Goal: Information Seeking & Learning: Learn about a topic

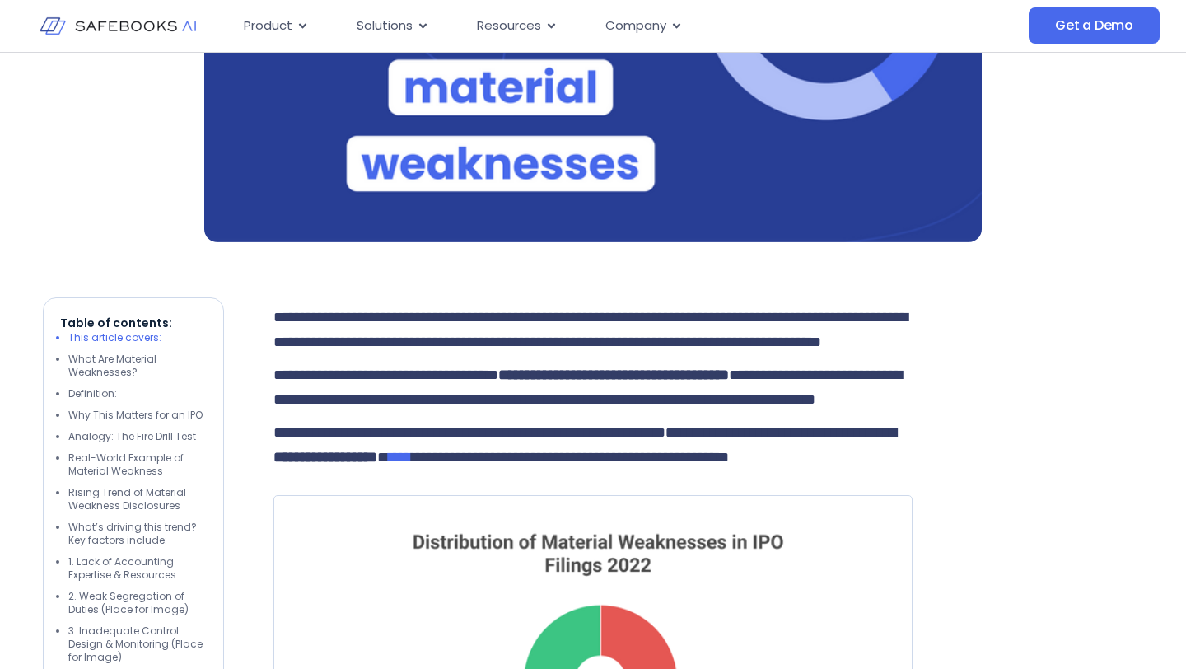
scroll to position [723, 0]
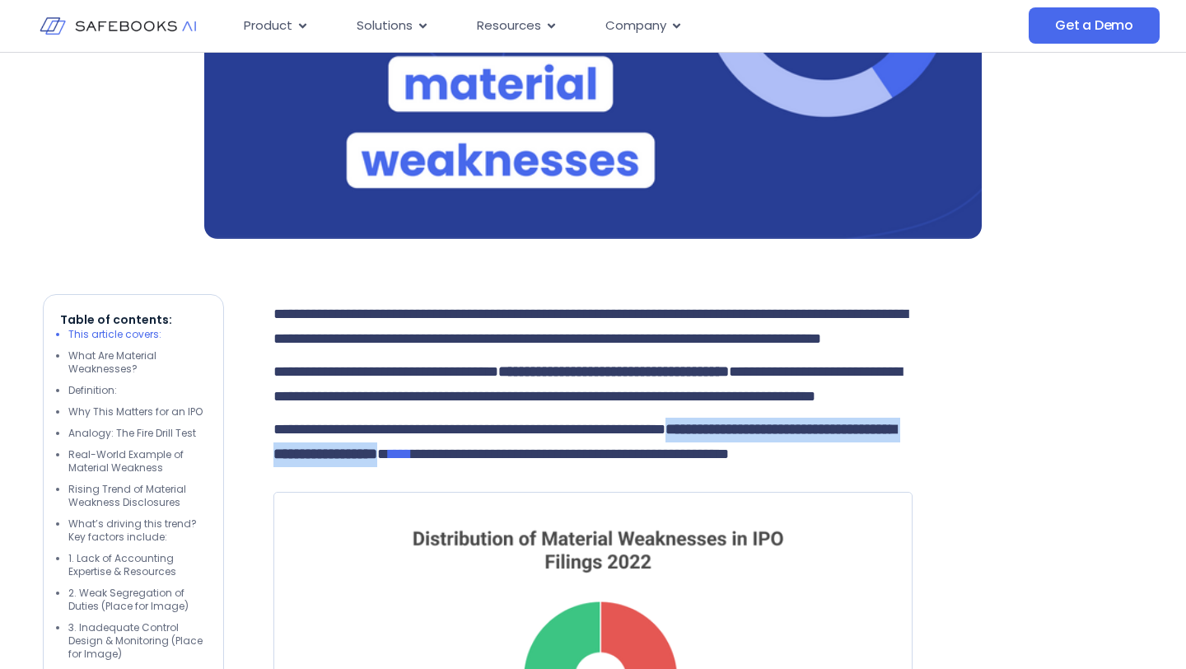
drag, startPoint x: 834, startPoint y: 481, endPoint x: 627, endPoint y: 507, distance: 209.2
click at [627, 461] on span "**********" at bounding box center [584, 442] width 623 height 40
copy span "**********"
click at [412, 461] on span "****" at bounding box center [400, 453] width 23 height 15
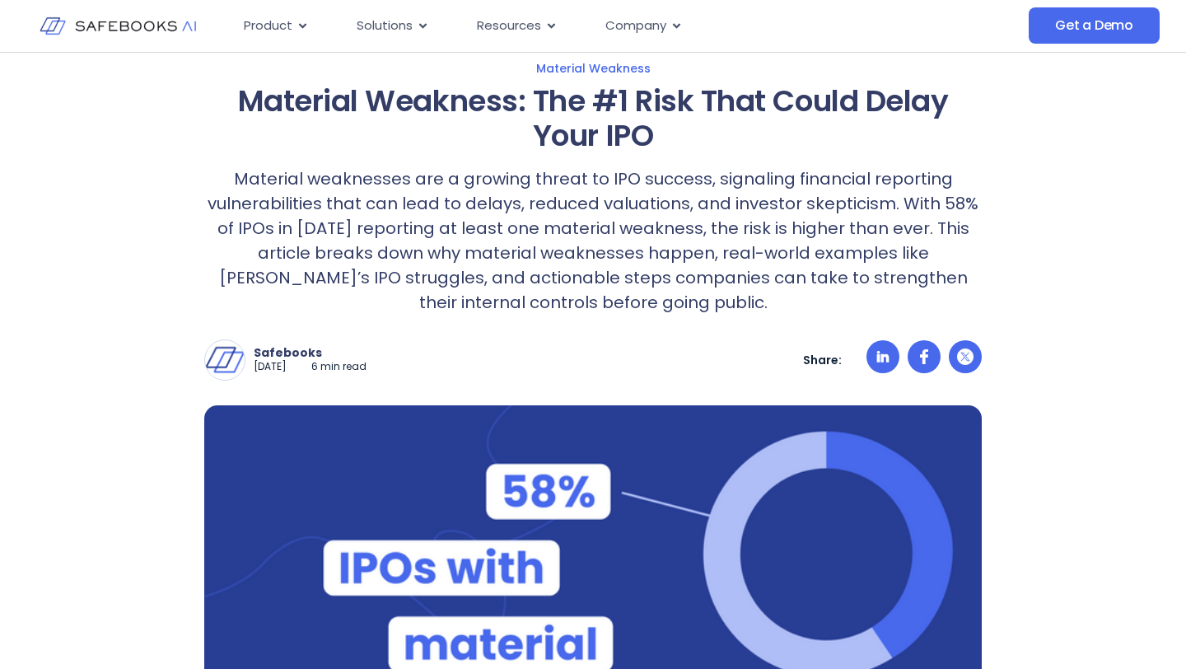
scroll to position [0, 0]
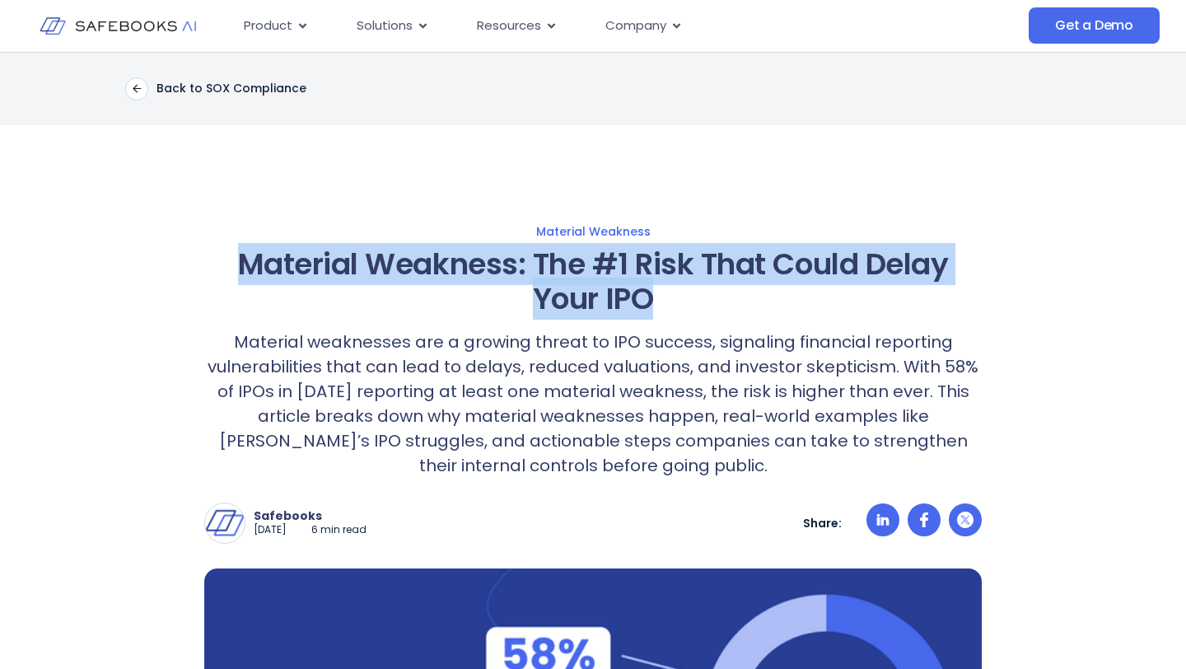
drag, startPoint x: 235, startPoint y: 261, endPoint x: 650, endPoint y: 293, distance: 416.3
click at [650, 293] on h1 "Material Weakness: The #1 Risk That Could Delay Your IPO" at bounding box center [592, 281] width 777 height 69
copy h1 "Material Weakness: The #1 Risk That Could Delay Your IPO"
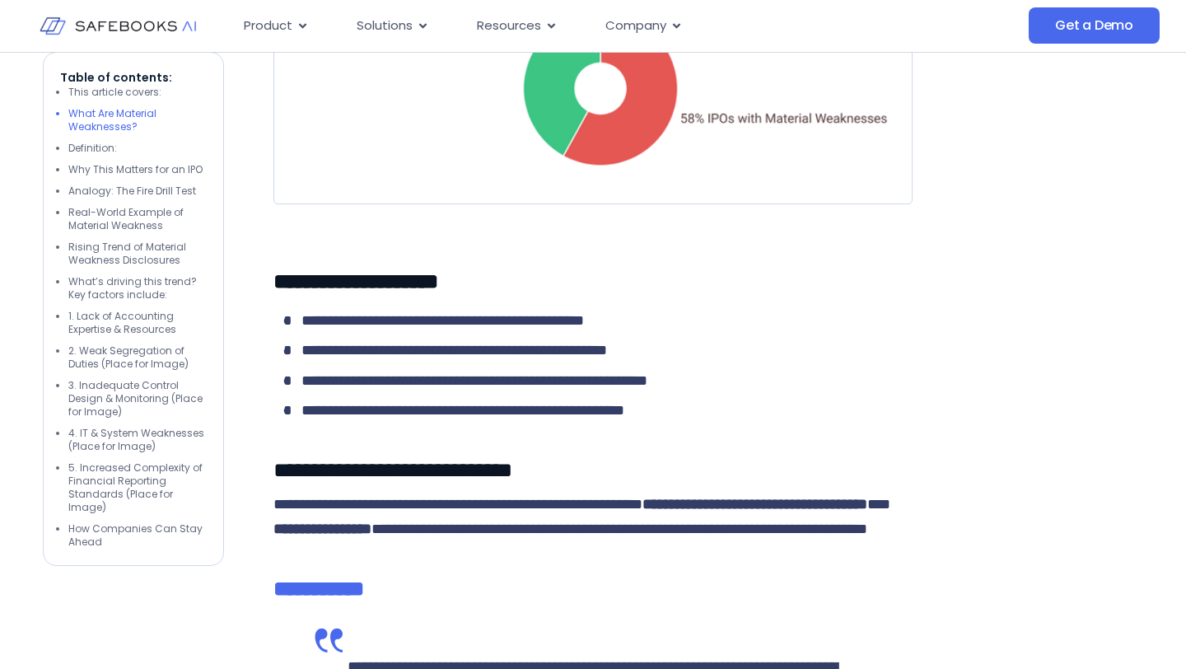
scroll to position [1799, 0]
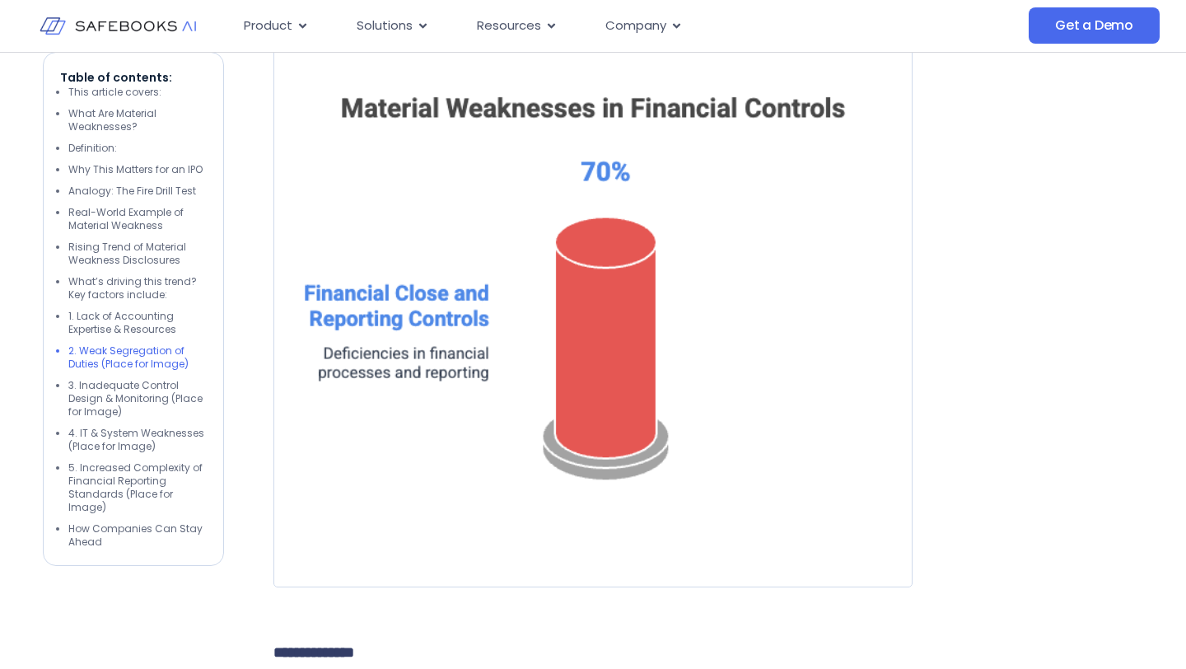
scroll to position [5619, 0]
click at [132, 435] on li "4. IT & System Weaknesses (Place for Image)" at bounding box center [137, 440] width 138 height 26
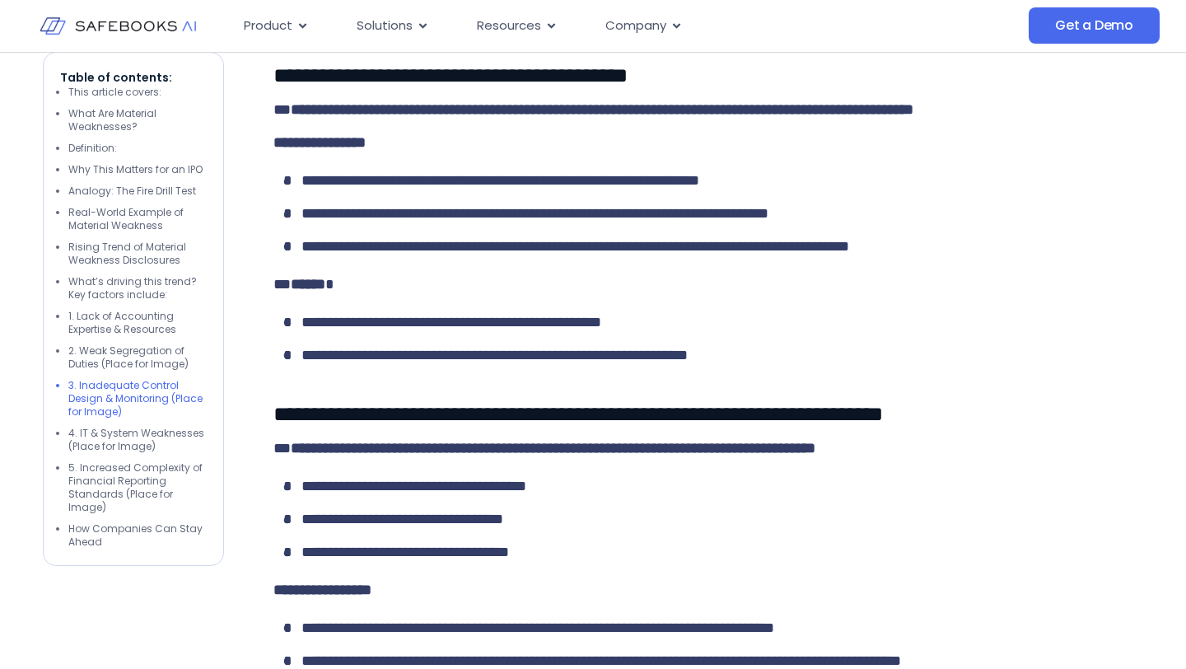
scroll to position [6776, 0]
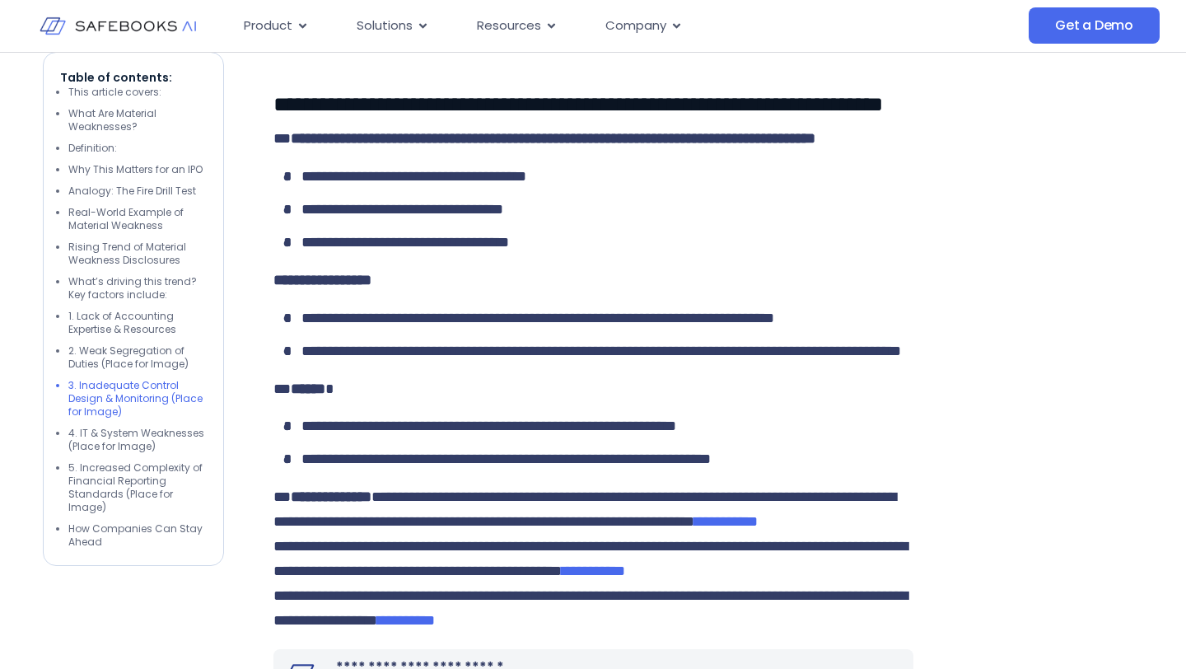
drag, startPoint x: 364, startPoint y: 246, endPoint x: 516, endPoint y: 278, distance: 155.5
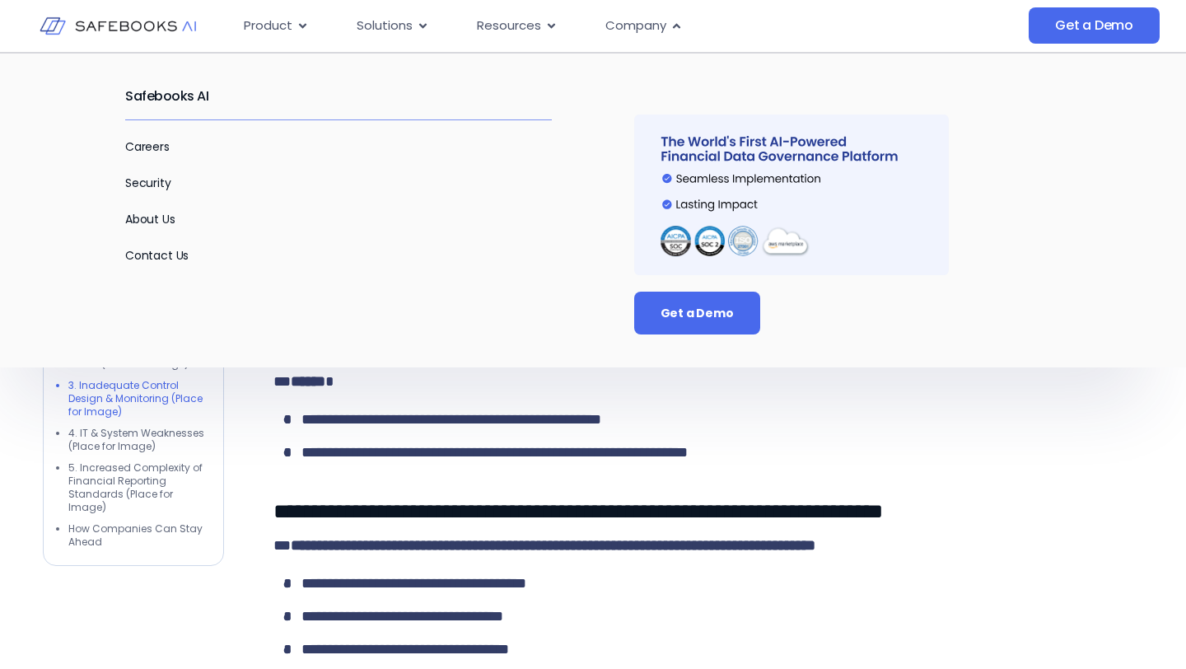
scroll to position [6472, 0]
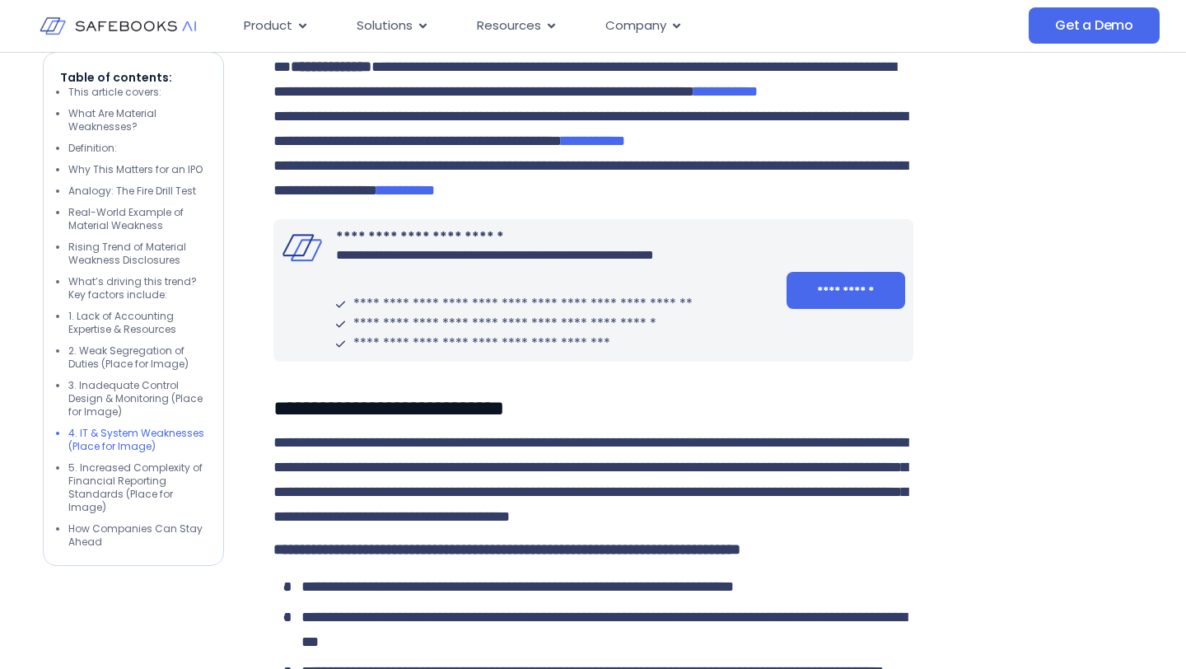
scroll to position [7198, 0]
